Goal: Navigation & Orientation: Find specific page/section

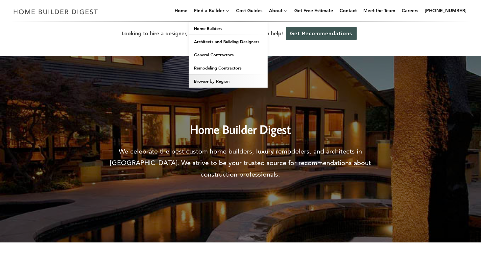
click at [227, 84] on link "Browse by Region" at bounding box center [228, 80] width 79 height 13
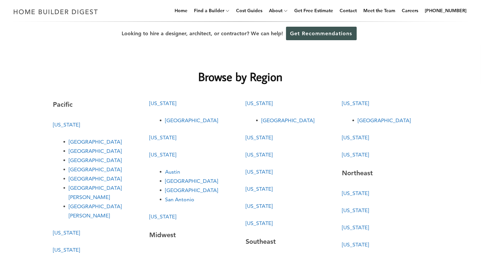
click at [78, 143] on link "[GEOGRAPHIC_DATA]" at bounding box center [95, 142] width 53 height 6
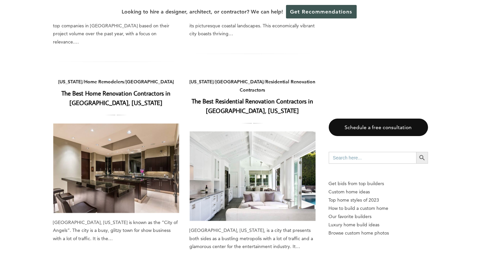
scroll to position [654, 0]
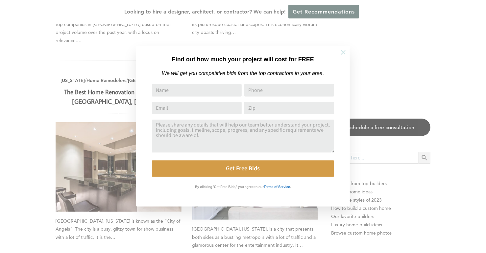
click at [343, 53] on icon at bounding box center [343, 52] width 7 height 7
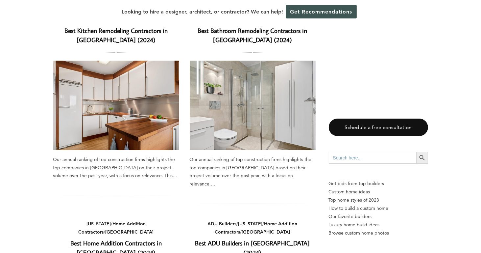
scroll to position [57, 0]
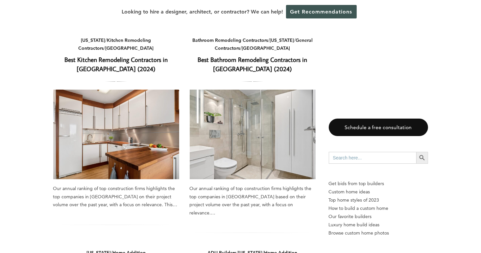
click at [124, 135] on img at bounding box center [116, 133] width 126 height 89
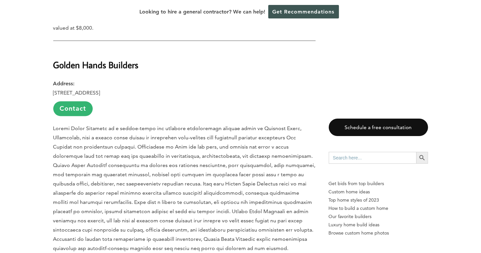
scroll to position [1109, 0]
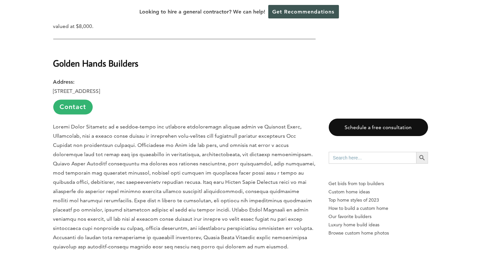
click at [20, 146] on div "Last updated on [DATE] 01:50 pm Our annual ranking of top construction firms hi…" at bounding box center [240, 196] width 481 height 1908
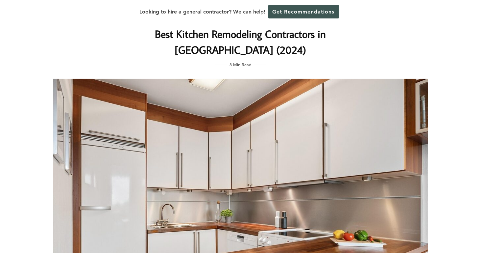
scroll to position [0, 0]
